Goal: Task Accomplishment & Management: Use online tool/utility

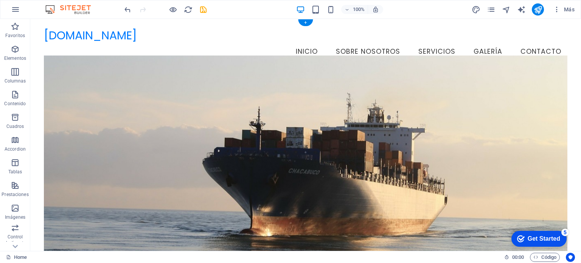
click at [309, 101] on figure at bounding box center [305, 161] width 523 height 211
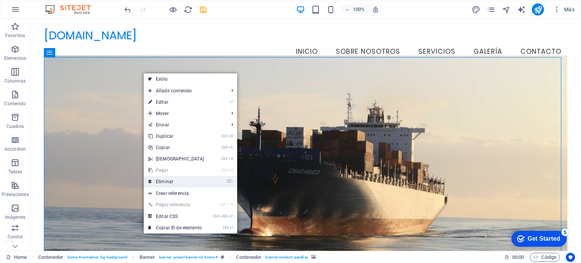
click at [157, 176] on link "⌦ Eliminar" at bounding box center [176, 181] width 65 height 11
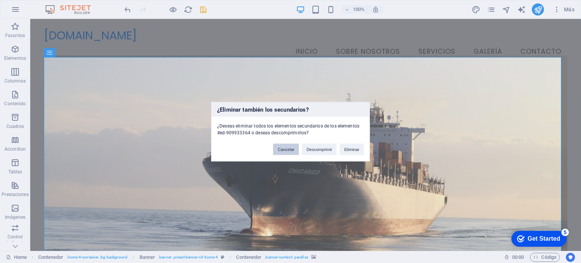
click at [288, 152] on button "Cancelar" at bounding box center [286, 148] width 26 height 11
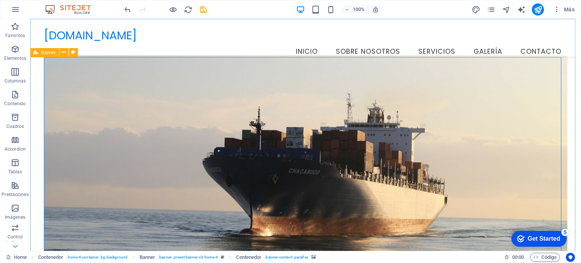
click at [54, 52] on span "Banner" at bounding box center [48, 52] width 15 height 5
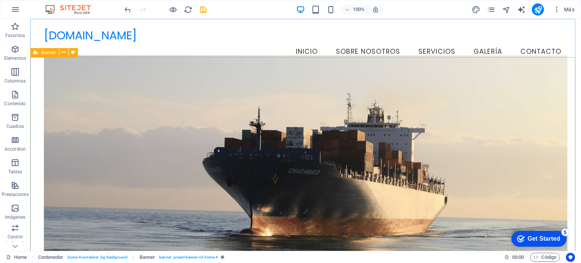
click at [41, 53] on div "Banner" at bounding box center [44, 52] width 29 height 9
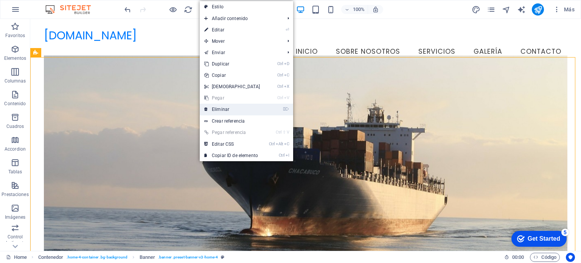
click at [204, 109] on icon at bounding box center [206, 109] width 4 height 11
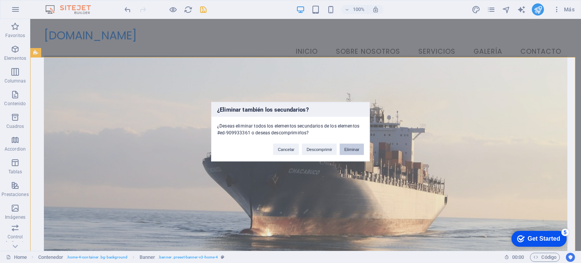
drag, startPoint x: 353, startPoint y: 151, endPoint x: 322, endPoint y: 132, distance: 36.0
click at [353, 151] on button "Eliminar" at bounding box center [352, 148] width 24 height 11
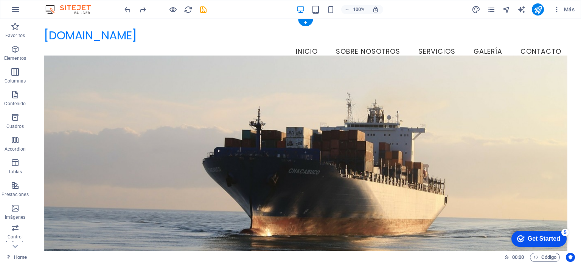
click at [272, 107] on figure at bounding box center [305, 161] width 523 height 211
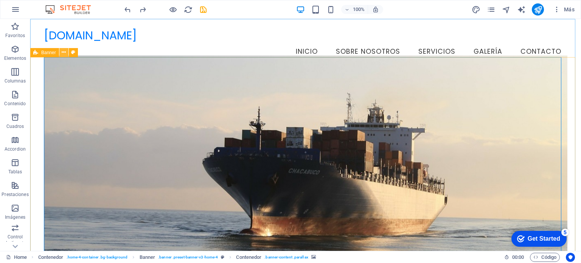
click at [62, 55] on icon at bounding box center [64, 52] width 4 height 8
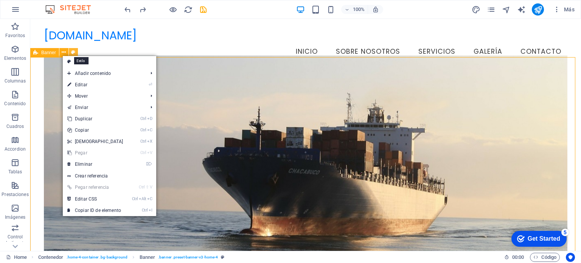
click at [72, 54] on icon at bounding box center [73, 52] width 4 height 8
select select "preset-banner-v3-home-4"
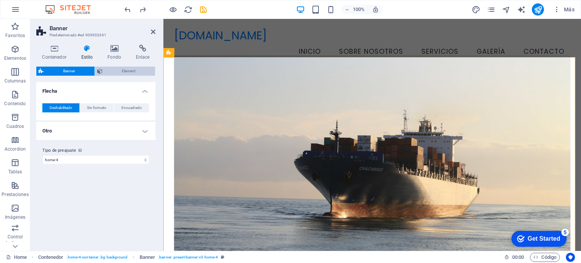
click at [100, 73] on icon at bounding box center [99, 71] width 5 height 9
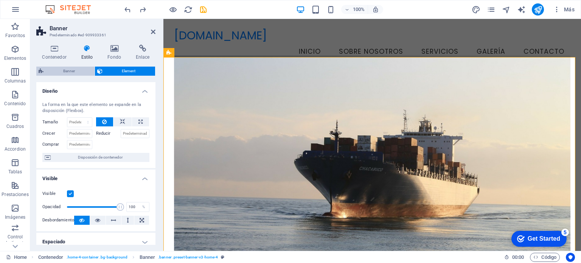
click at [72, 71] on span "Banner" at bounding box center [69, 71] width 47 height 9
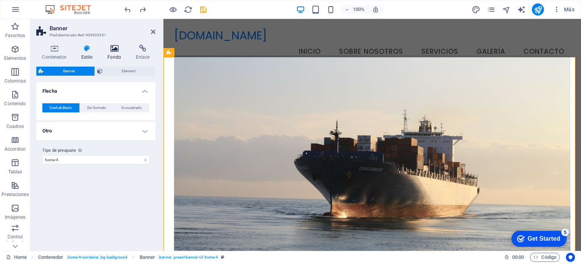
click at [108, 51] on icon at bounding box center [114, 49] width 25 height 8
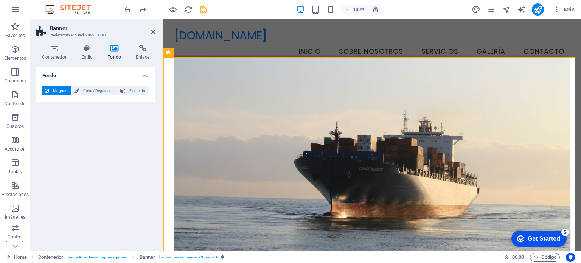
click at [63, 91] on span "Ninguno" at bounding box center [60, 90] width 18 height 9
click at [110, 52] on icon at bounding box center [114, 49] width 25 height 8
click at [60, 53] on h4 "Contenedor" at bounding box center [55, 53] width 39 height 16
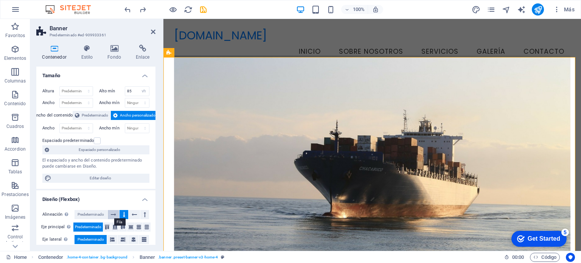
click at [112, 215] on icon at bounding box center [113, 214] width 5 height 9
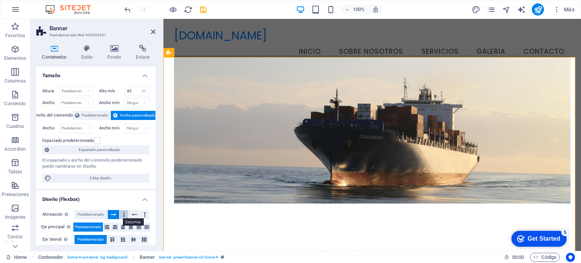
click at [124, 215] on icon at bounding box center [124, 214] width 2 height 9
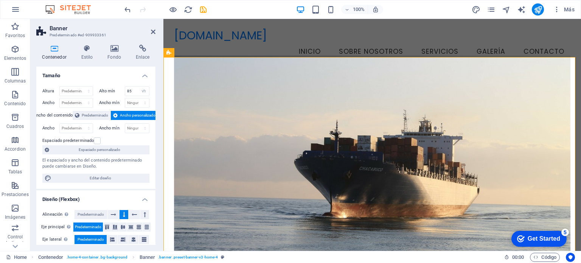
drag, startPoint x: 555, startPoint y: 239, endPoint x: 631, endPoint y: 391, distance: 169.5
click at [556, 239] on div "Get Started" at bounding box center [544, 238] width 33 height 7
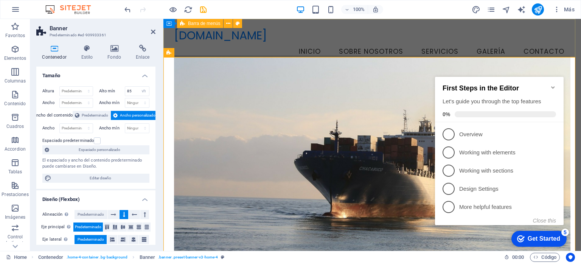
click at [359, 53] on div "[DOMAIN_NAME] Menu Inicio Sobre Nosotros Servicios Galería Contacto" at bounding box center [372, 45] width 418 height 52
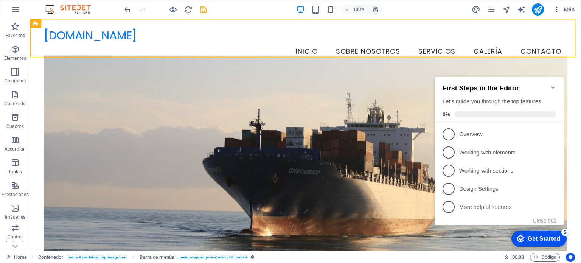
click at [551, 84] on icon "Minimize checklist" at bounding box center [553, 87] width 6 height 6
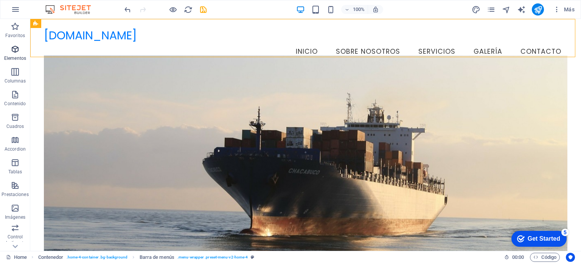
click at [17, 59] on p "Elementos" at bounding box center [15, 58] width 22 height 6
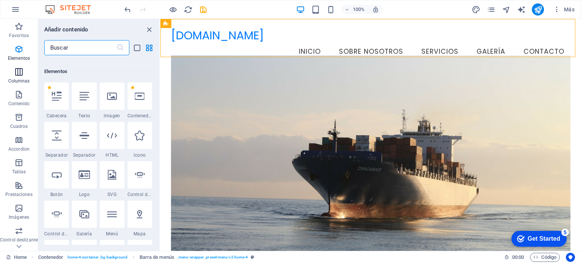
scroll to position [142, 0]
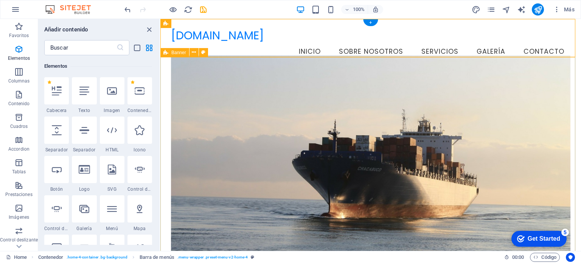
click at [224, 106] on figure at bounding box center [371, 161] width 400 height 211
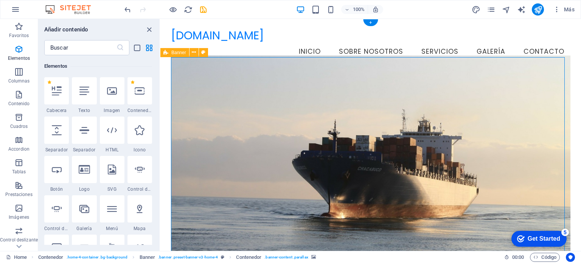
click at [224, 106] on figure at bounding box center [371, 161] width 400 height 211
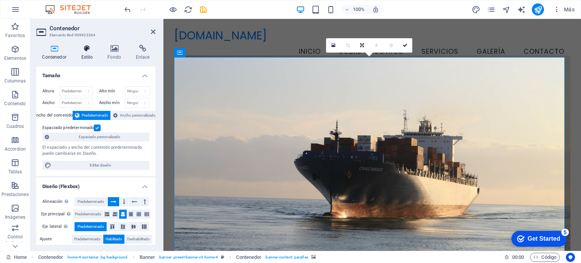
click at [88, 49] on icon at bounding box center [86, 49] width 23 height 8
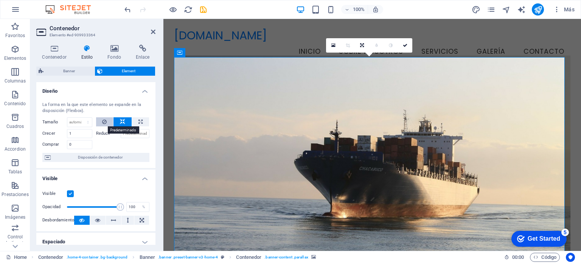
click at [104, 120] on icon at bounding box center [104, 121] width 5 height 9
click at [118, 121] on button at bounding box center [123, 121] width 18 height 9
click at [138, 121] on icon at bounding box center [140, 121] width 4 height 9
type input "100"
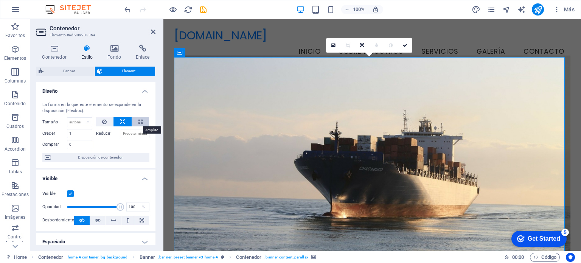
select select "%"
click at [122, 121] on icon at bounding box center [122, 121] width 5 height 9
select select "DISABLED_OPTION_VALUE"
click at [71, 191] on label at bounding box center [70, 193] width 7 height 7
click at [0, 0] on input "Visible" at bounding box center [0, 0] width 0 height 0
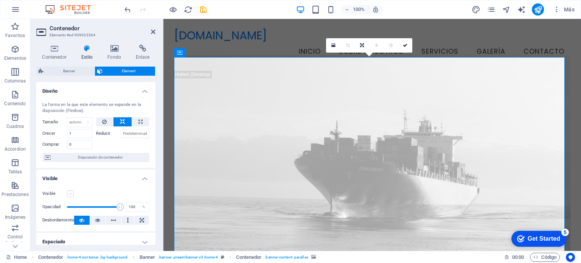
click at [71, 191] on label at bounding box center [70, 193] width 7 height 7
click at [0, 0] on input "Visible" at bounding box center [0, 0] width 0 height 0
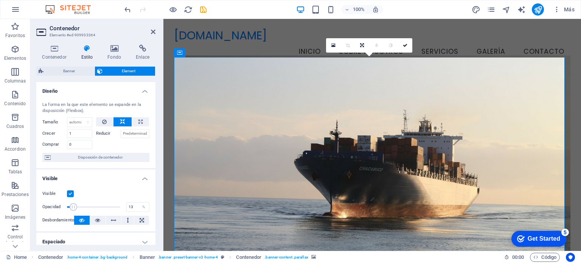
drag, startPoint x: 117, startPoint y: 207, endPoint x: 73, endPoint y: 204, distance: 43.6
click at [73, 204] on span at bounding box center [74, 207] width 8 height 8
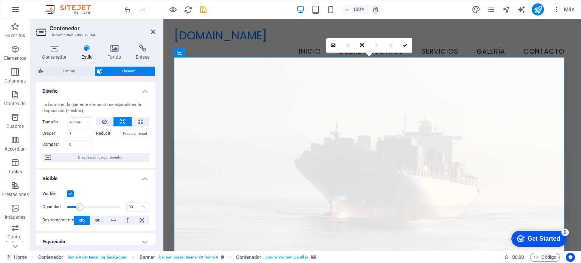
type input "98"
drag, startPoint x: 74, startPoint y: 204, endPoint x: 118, endPoint y: 204, distance: 43.9
click at [118, 204] on span at bounding box center [119, 207] width 8 height 8
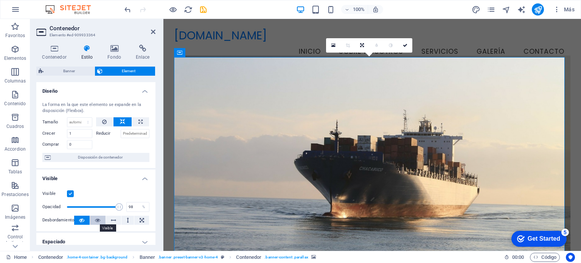
click at [98, 216] on icon at bounding box center [97, 220] width 5 height 9
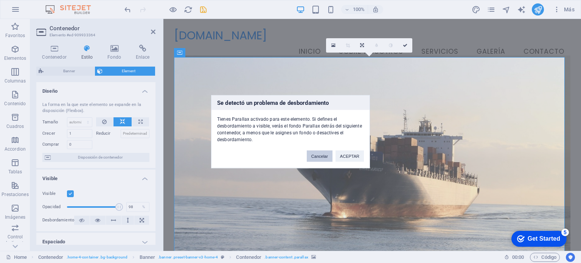
click at [324, 156] on button "Cancelar" at bounding box center [320, 155] width 26 height 11
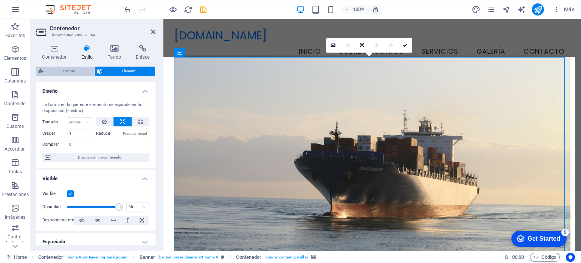
click at [42, 72] on icon at bounding box center [41, 71] width 5 height 9
select select "preset-banner-v3-home-4"
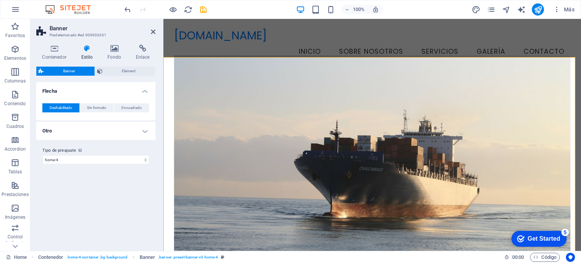
click at [64, 30] on h2 "Banner" at bounding box center [103, 28] width 106 height 7
click at [60, 69] on span "Banner" at bounding box center [69, 71] width 47 height 9
click at [97, 71] on icon at bounding box center [99, 71] width 5 height 9
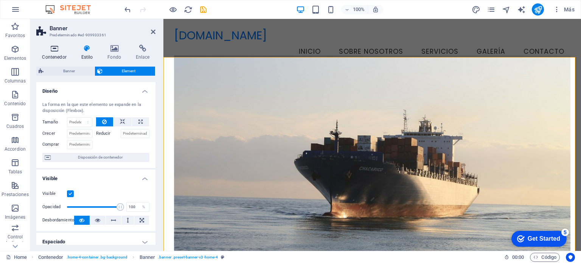
click at [58, 49] on icon at bounding box center [54, 49] width 36 height 8
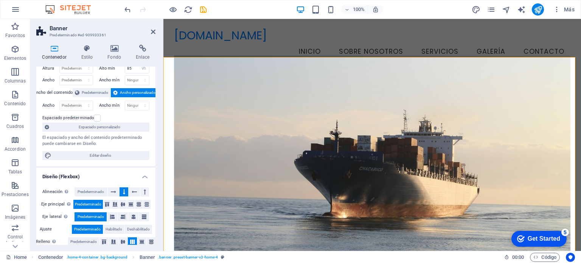
scroll to position [0, 0]
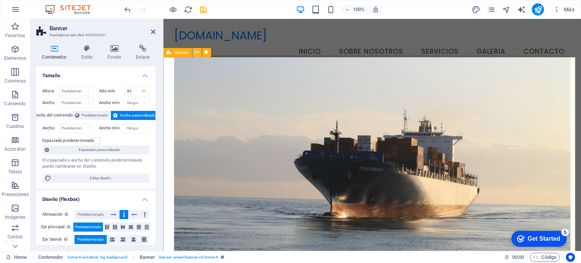
click at [196, 52] on icon at bounding box center [197, 52] width 4 height 8
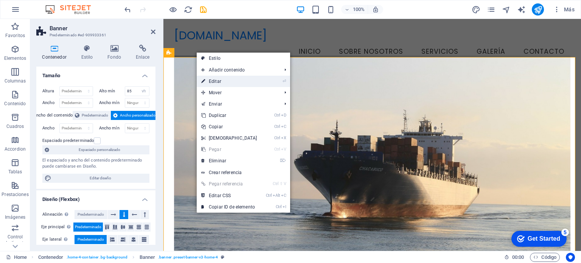
click at [212, 80] on link "⏎ Editar" at bounding box center [229, 81] width 65 height 11
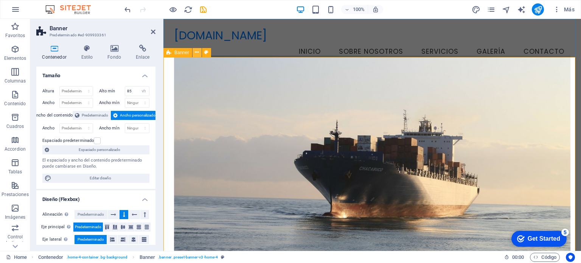
click at [195, 54] on icon at bounding box center [197, 52] width 4 height 8
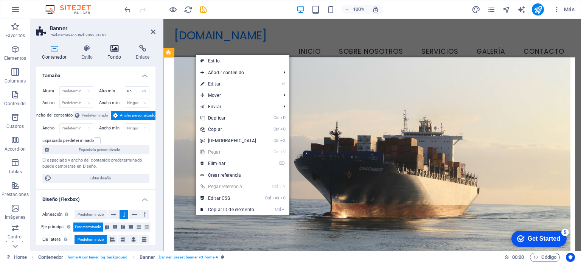
click at [114, 50] on icon at bounding box center [114, 49] width 25 height 8
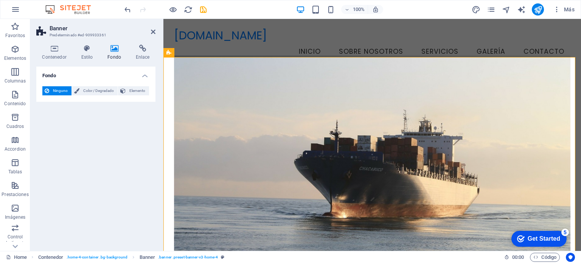
click at [114, 50] on icon at bounding box center [114, 49] width 25 height 8
click at [52, 54] on h4 "Contenedor" at bounding box center [55, 53] width 39 height 16
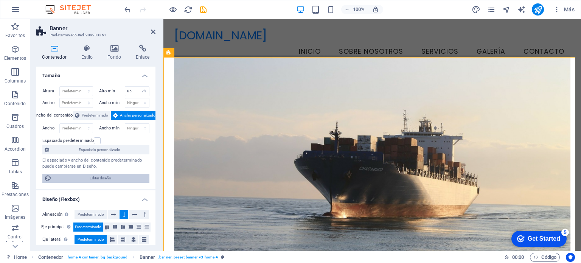
click at [75, 177] on span "Editar diseño" at bounding box center [100, 178] width 93 height 9
select select "px"
select select "200"
select select "px"
select select "rem"
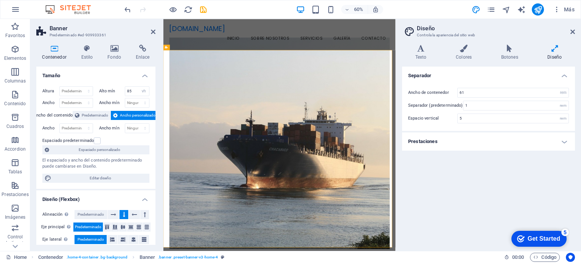
click at [479, 137] on h4 "Prestaciones" at bounding box center [488, 141] width 173 height 18
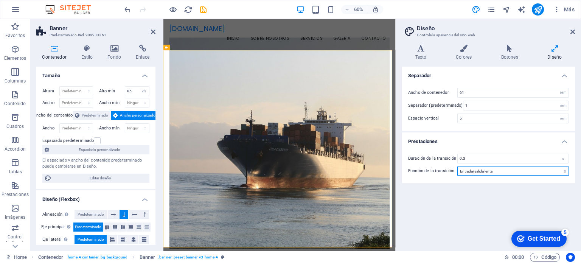
click at [468, 173] on select "Lentitud Entrada lenta Salida lenta Entrada/salida lenta Lineal" at bounding box center [513, 170] width 112 height 9
click at [425, 190] on div "Separador Ancho de contenedor 61 rem px Separador (predeterminado) 1 rem Espaci…" at bounding box center [488, 156] width 173 height 178
click at [95, 140] on label at bounding box center [97, 140] width 7 height 7
click at [0, 0] on input "Espaciado predeterminado" at bounding box center [0, 0] width 0 height 0
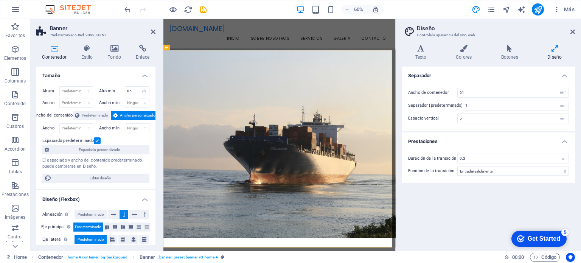
click at [95, 140] on label at bounding box center [97, 140] width 7 height 7
click at [0, 0] on input "Espaciado predeterminado" at bounding box center [0, 0] width 0 height 0
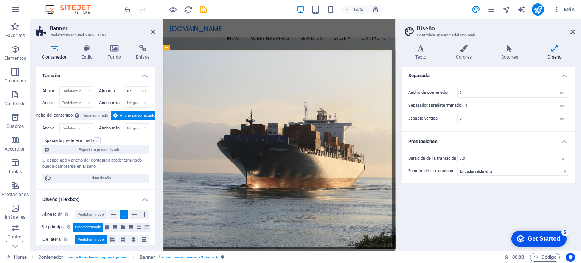
click at [95, 140] on label at bounding box center [97, 140] width 7 height 7
click at [0, 0] on input "Espaciado predeterminado" at bounding box center [0, 0] width 0 height 0
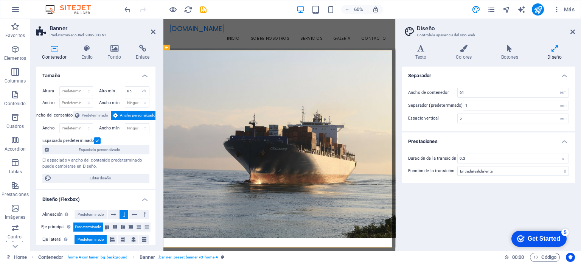
click at [95, 140] on label at bounding box center [97, 140] width 7 height 7
click at [0, 0] on input "Espaciado predeterminado" at bounding box center [0, 0] width 0 height 0
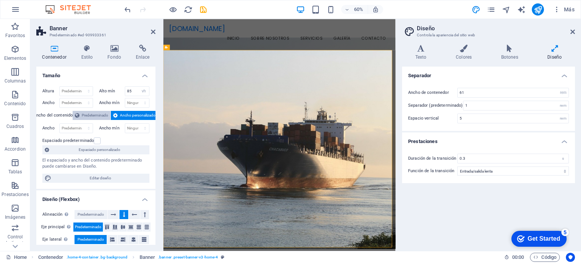
click at [84, 116] on span "Predeterminado" at bounding box center [95, 115] width 26 height 9
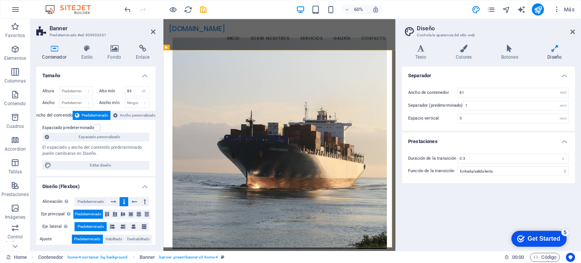
click at [84, 116] on span "Predeterminado" at bounding box center [95, 115] width 26 height 9
click at [116, 115] on icon at bounding box center [115, 115] width 5 height 9
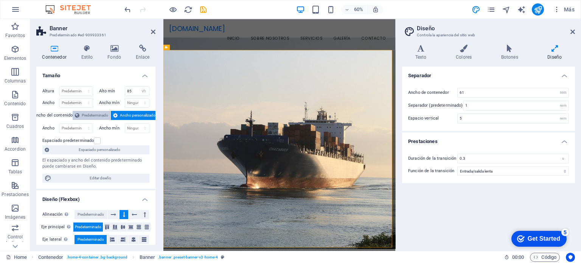
click at [94, 115] on span "Predeterminado" at bounding box center [95, 115] width 26 height 9
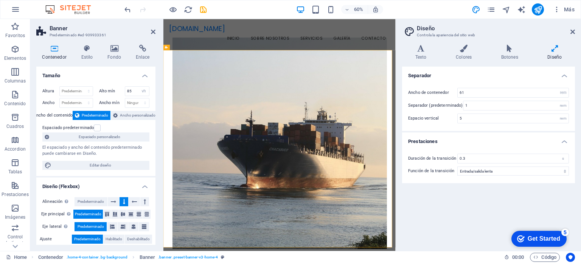
click at [57, 50] on icon at bounding box center [54, 49] width 36 height 8
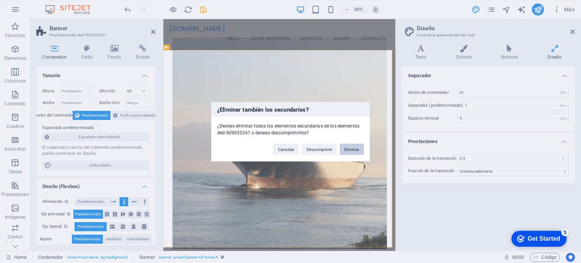
click at [350, 149] on button "Eliminar" at bounding box center [352, 148] width 24 height 11
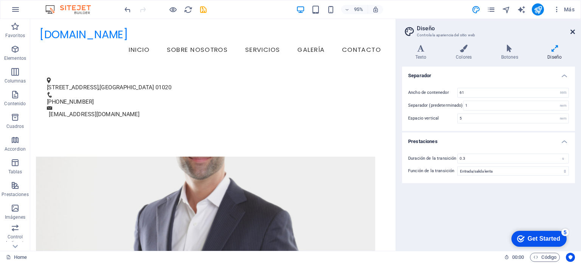
click at [571, 32] on icon at bounding box center [573, 32] width 5 height 6
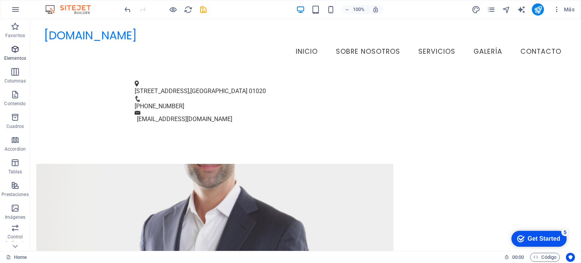
click at [12, 56] on p "Elementos" at bounding box center [15, 58] width 22 height 6
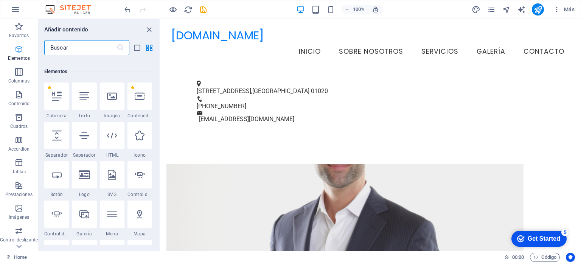
scroll to position [142, 0]
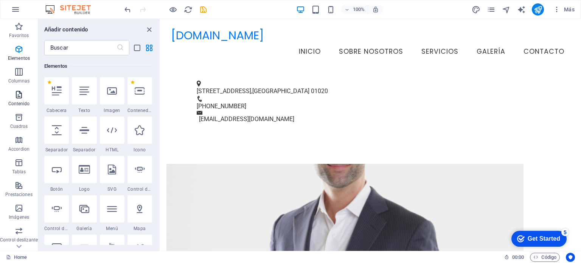
click at [12, 101] on p "Contenido" at bounding box center [19, 104] width 22 height 6
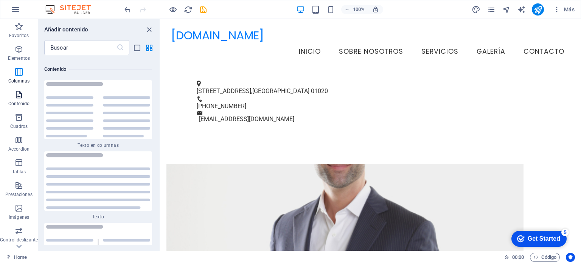
scroll to position [2564, 0]
click at [26, 119] on span "Cuadros" at bounding box center [19, 122] width 38 height 18
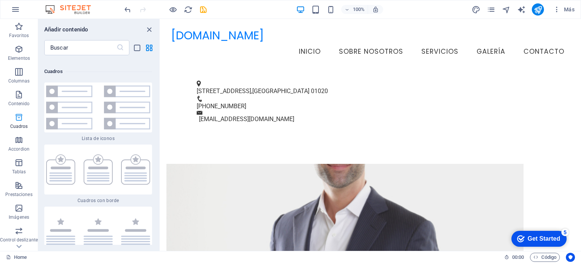
scroll to position [4089, 0]
click at [21, 136] on icon "button" at bounding box center [18, 139] width 9 height 9
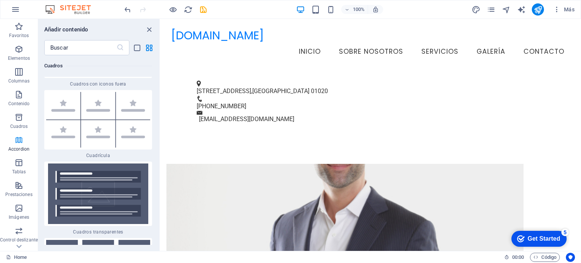
scroll to position [4697, 0]
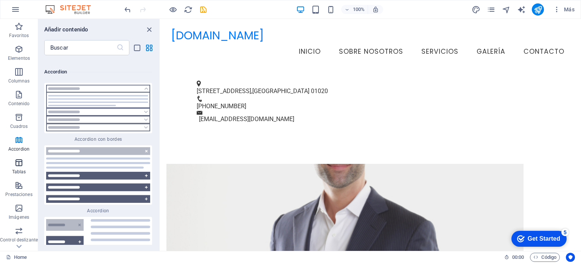
click at [15, 164] on icon "button" at bounding box center [18, 162] width 9 height 9
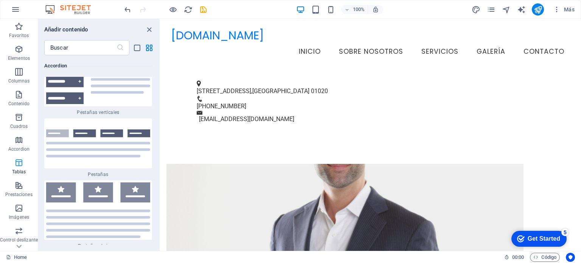
scroll to position [5117, 0]
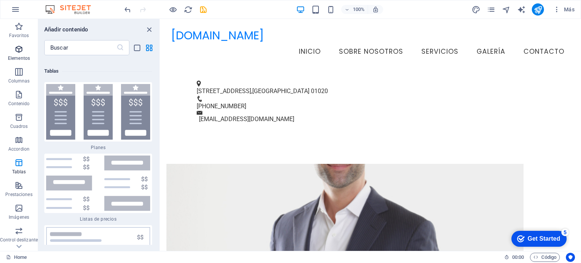
click at [16, 53] on icon "button" at bounding box center [18, 49] width 9 height 9
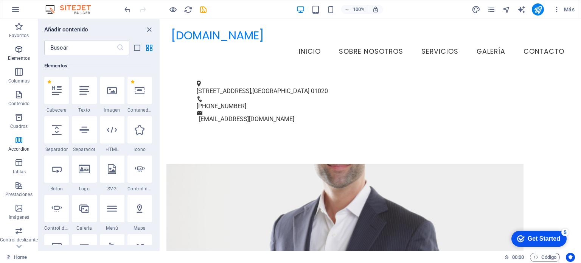
scroll to position [142, 0]
click at [59, 93] on icon at bounding box center [57, 91] width 10 height 10
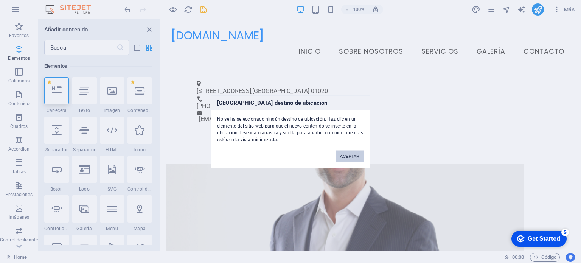
click at [338, 156] on button "ACEPTAR" at bounding box center [350, 155] width 28 height 11
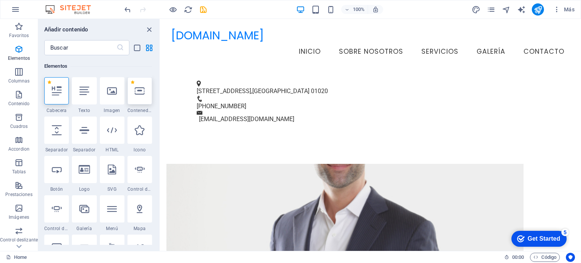
click at [132, 95] on div at bounding box center [140, 90] width 25 height 27
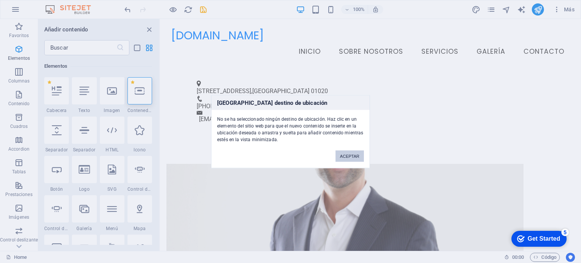
click at [351, 154] on button "ACEPTAR" at bounding box center [350, 155] width 28 height 11
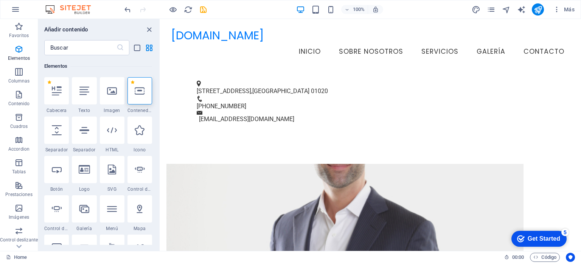
drag, startPoint x: 144, startPoint y: 89, endPoint x: 135, endPoint y: 90, distance: 8.8
click at [135, 90] on icon at bounding box center [140, 91] width 10 height 10
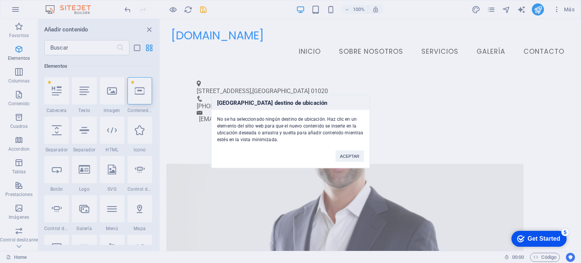
click at [135, 90] on div "[GEOGRAPHIC_DATA] destino de ubicación No se ha seleccionado ningún destino de …" at bounding box center [290, 131] width 581 height 263
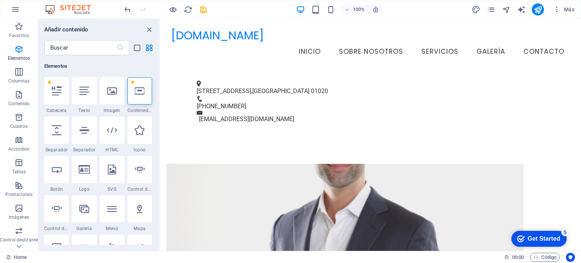
click at [135, 90] on icon at bounding box center [140, 91] width 10 height 10
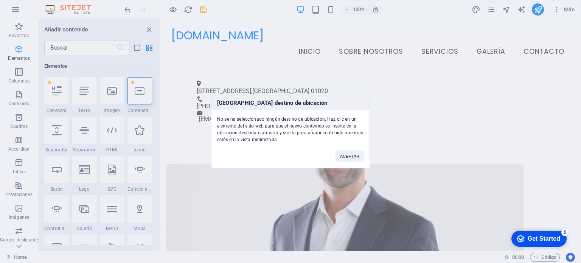
click at [257, 107] on h3 "[GEOGRAPHIC_DATA] destino de ubicación" at bounding box center [290, 102] width 158 height 14
click at [257, 103] on h3 "[GEOGRAPHIC_DATA] destino de ubicación" at bounding box center [290, 102] width 158 height 14
click at [347, 151] on button "ACEPTAR" at bounding box center [350, 155] width 28 height 11
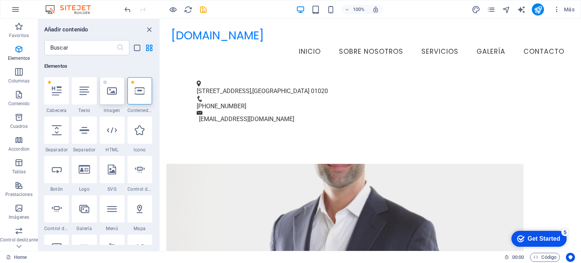
click at [106, 96] on div at bounding box center [112, 90] width 25 height 27
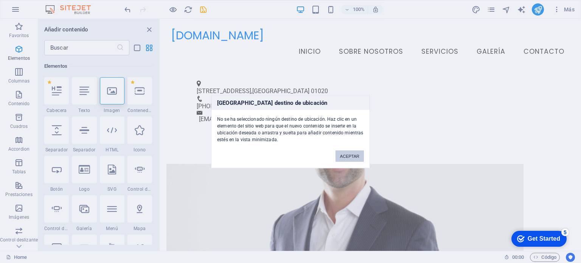
click at [346, 154] on button "ACEPTAR" at bounding box center [350, 155] width 28 height 11
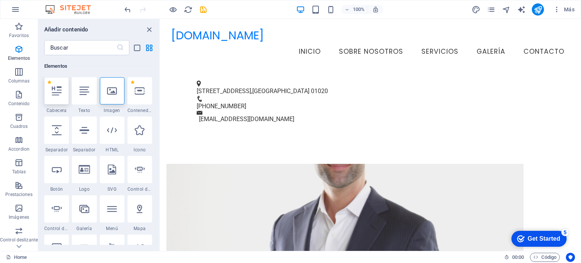
click at [58, 92] on icon at bounding box center [57, 91] width 10 height 10
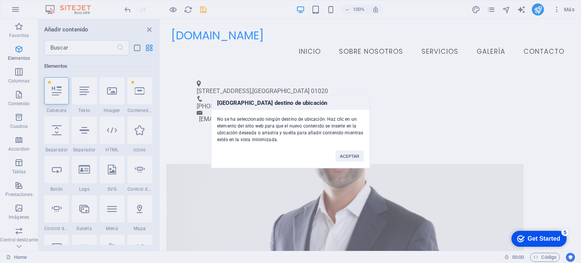
click at [58, 92] on div "[GEOGRAPHIC_DATA] destino de ubicación No se ha seleccionado ningún destino de …" at bounding box center [290, 131] width 581 height 263
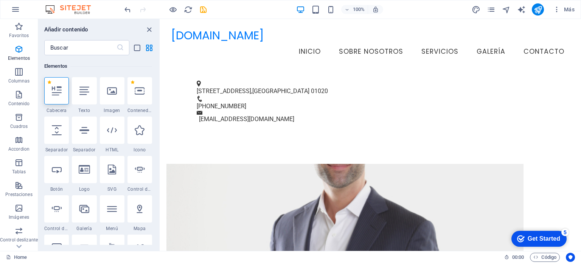
click at [58, 92] on icon at bounding box center [57, 91] width 10 height 10
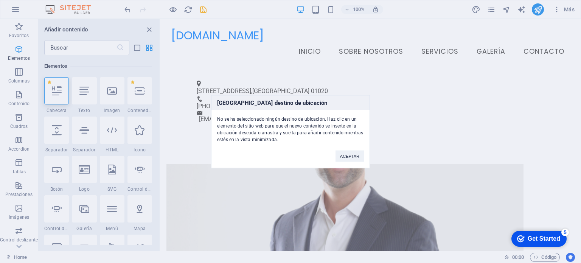
click at [58, 92] on div "[GEOGRAPHIC_DATA] destino de ubicación No se ha seleccionado ningún destino de …" at bounding box center [290, 131] width 581 height 263
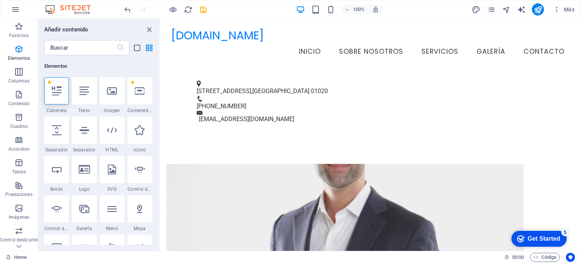
click at [167, 13] on div at bounding box center [165, 9] width 85 height 12
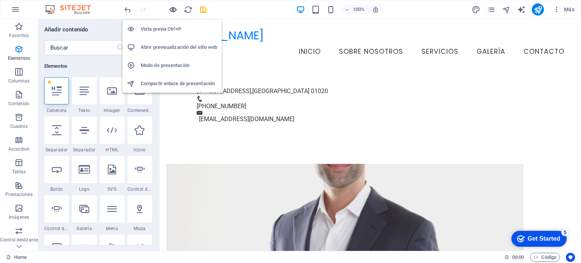
click at [170, 9] on icon "button" at bounding box center [173, 9] width 9 height 9
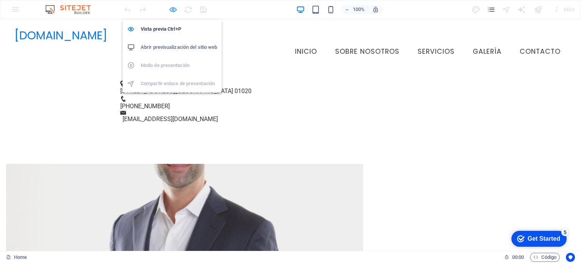
click at [170, 9] on icon "button" at bounding box center [173, 9] width 9 height 9
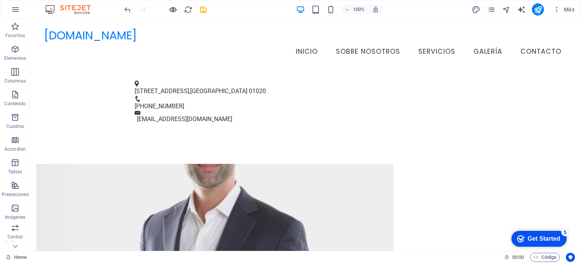
click at [177, 9] on div at bounding box center [165, 9] width 85 height 12
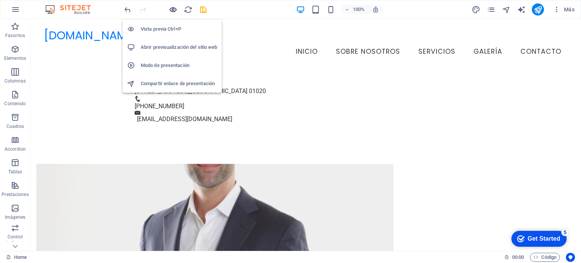
click at [175, 9] on icon "button" at bounding box center [173, 9] width 9 height 9
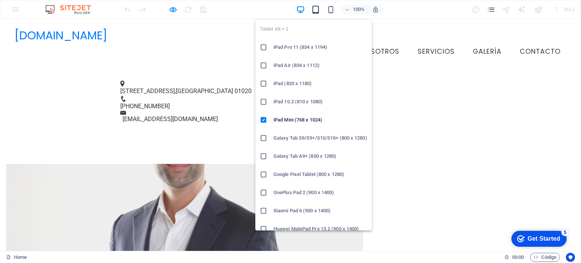
click at [314, 12] on icon "button" at bounding box center [315, 9] width 9 height 9
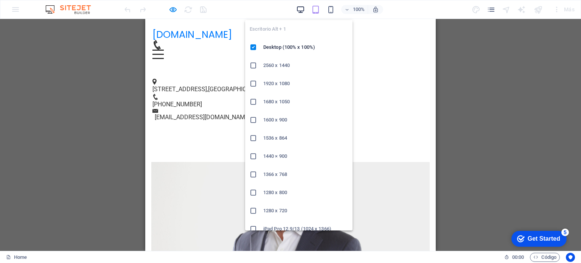
click at [303, 10] on icon "button" at bounding box center [300, 9] width 9 height 9
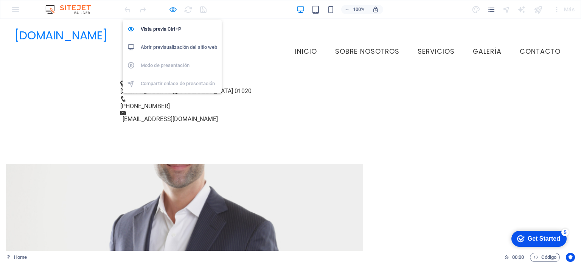
click at [176, 9] on icon "button" at bounding box center [173, 9] width 9 height 9
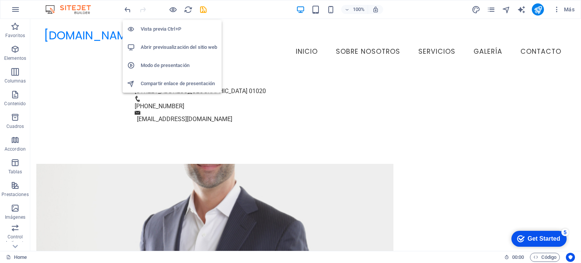
click at [167, 47] on h6 "Abrir previsualización del sitio web" at bounding box center [179, 47] width 76 height 9
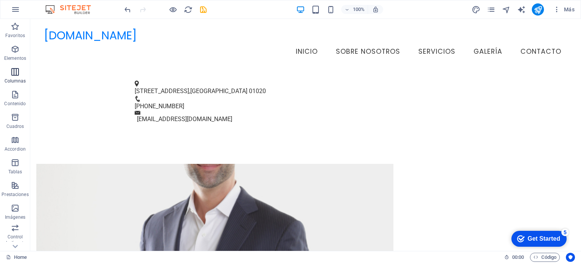
click at [18, 78] on p "Columnas" at bounding box center [16, 81] width 22 height 6
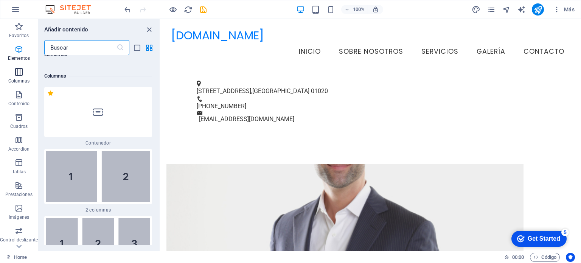
scroll to position [437, 0]
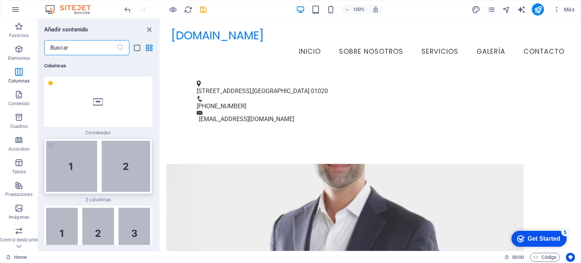
click at [78, 177] on img at bounding box center [98, 166] width 104 height 51
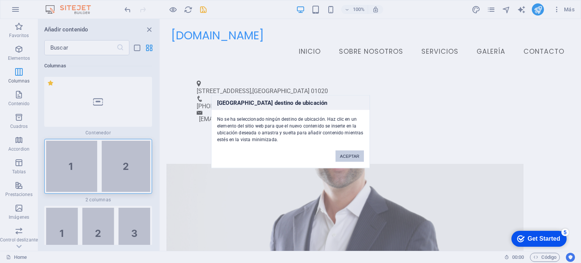
click at [352, 152] on button "ACEPTAR" at bounding box center [350, 155] width 28 height 11
